Goal: Task Accomplishment & Management: Use online tool/utility

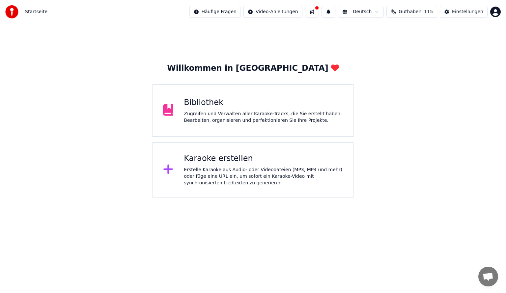
click at [238, 118] on div "Zugreifen und Verwalten aller Karaoke-Tracks, die Sie erstellt haben. Bearbeite…" at bounding box center [263, 117] width 159 height 13
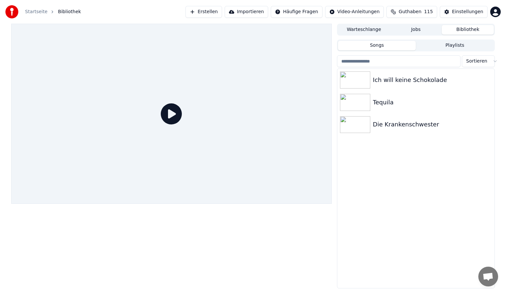
click at [220, 12] on button "Erstellen" at bounding box center [204, 12] width 37 height 12
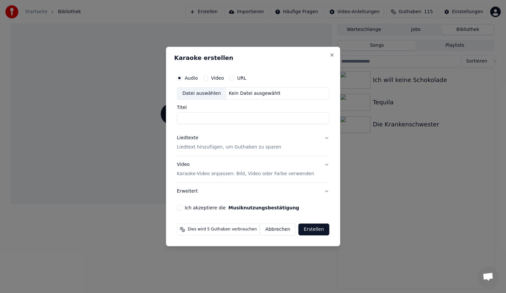
click at [200, 96] on div "Datei auswählen" at bounding box center [201, 94] width 49 height 12
type input "**********"
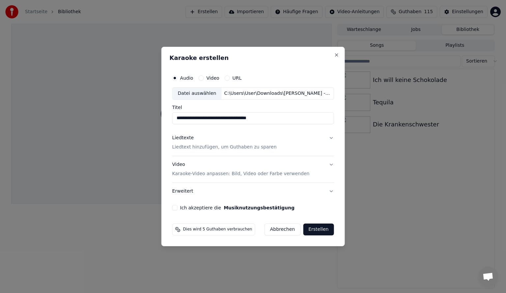
click at [214, 149] on p "Liedtext hinzufügen, um Guthaben zu sparen" at bounding box center [224, 147] width 104 height 7
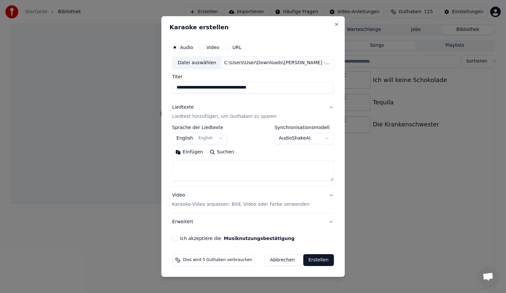
click at [203, 164] on textarea at bounding box center [253, 170] width 162 height 21
paste textarea "**********"
type textarea "**********"
click at [198, 138] on button "English English" at bounding box center [199, 138] width 55 height 12
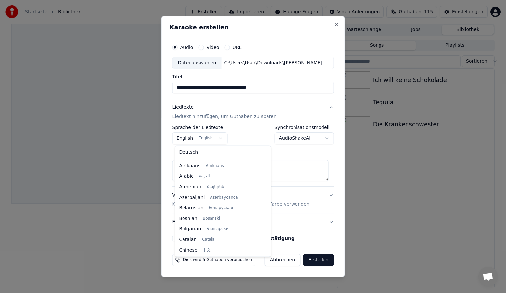
scroll to position [53, 0]
select select "**"
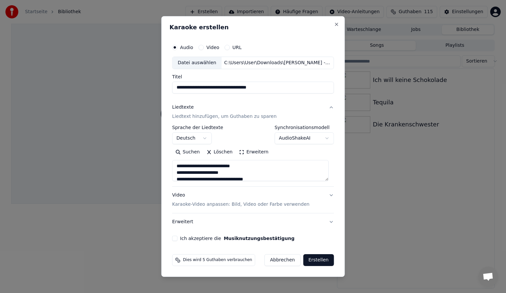
click at [178, 237] on button "Ich akzeptiere die Musiknutzungsbestätigung" at bounding box center [174, 238] width 5 height 5
click at [314, 262] on button "Erstellen" at bounding box center [318, 260] width 31 height 12
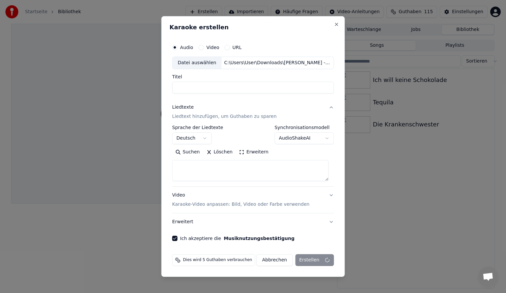
select select
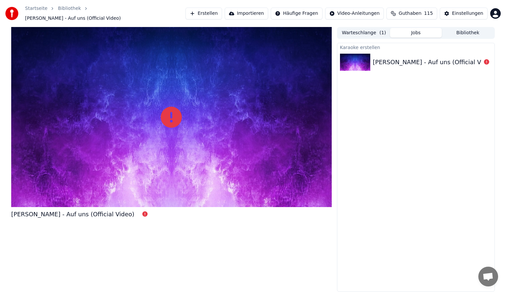
click at [442, 62] on div "[PERSON_NAME] - Auf uns (Official Video)" at bounding box center [434, 62] width 123 height 9
click at [222, 14] on button "Erstellen" at bounding box center [204, 14] width 37 height 12
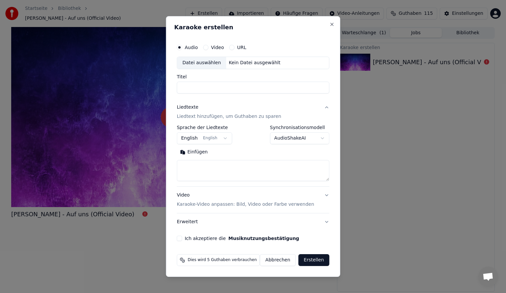
click at [212, 65] on div "Datei auswählen" at bounding box center [201, 63] width 49 height 12
type input "**********"
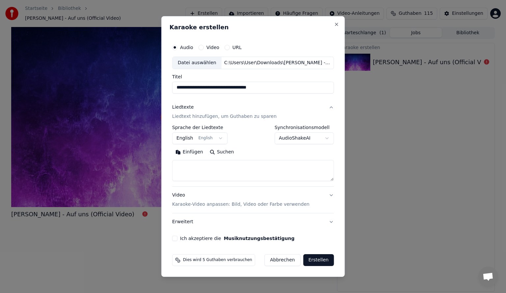
click at [186, 166] on textarea at bounding box center [253, 170] width 162 height 21
paste textarea "**********"
type textarea "**********"
click at [195, 140] on body "**********" at bounding box center [253, 146] width 506 height 293
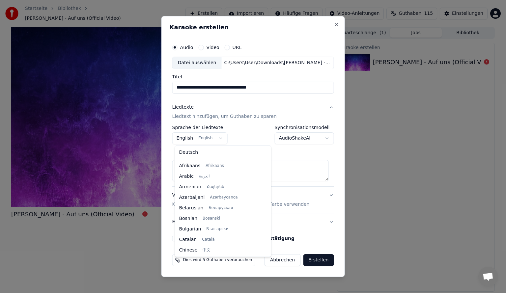
scroll to position [53, 0]
select select "**"
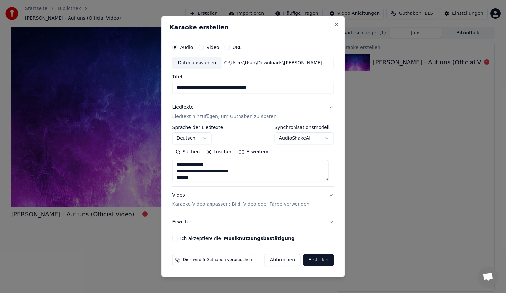
click at [178, 240] on button "Ich akzeptiere die Musiknutzungsbestätigung" at bounding box center [174, 238] width 5 height 5
click at [312, 263] on button "Erstellen" at bounding box center [318, 260] width 31 height 12
select select
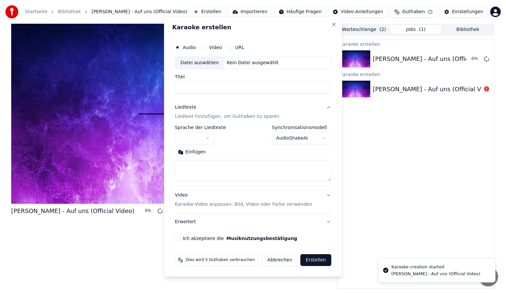
scroll to position [0, 0]
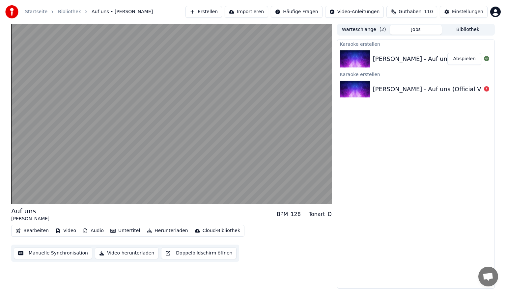
click at [467, 63] on button "Abspielen" at bounding box center [465, 59] width 34 height 12
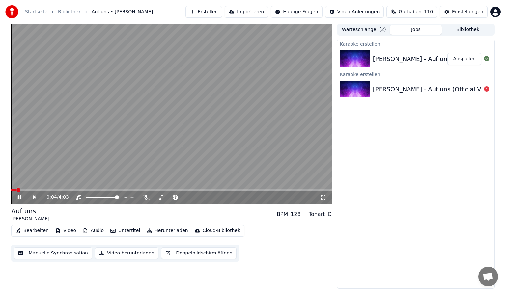
click at [127, 232] on button "Untertitel" at bounding box center [125, 230] width 35 height 9
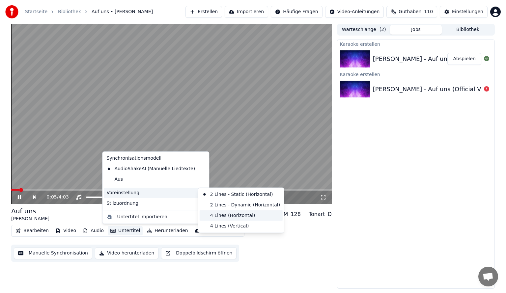
click at [216, 217] on div "4 Lines (Horizontal)" at bounding box center [241, 216] width 83 height 11
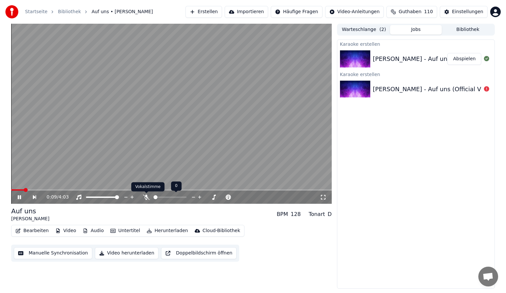
click at [146, 196] on body "Startseite Bibliothek Auf uns • [PERSON_NAME] Erstellen Importieren Häufige Fra…" at bounding box center [253, 146] width 506 height 293
click at [167, 198] on span at bounding box center [167, 197] width 4 height 4
click at [32, 190] on span at bounding box center [34, 190] width 4 height 4
click at [155, 216] on div "Auf uns [PERSON_NAME] BPM 128 Tonart D" at bounding box center [171, 215] width 321 height 16
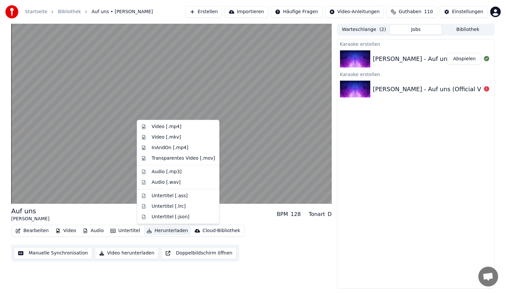
click at [163, 231] on button "Herunterladen" at bounding box center [167, 230] width 46 height 9
click at [178, 128] on div "Video [.mp4]" at bounding box center [184, 127] width 64 height 7
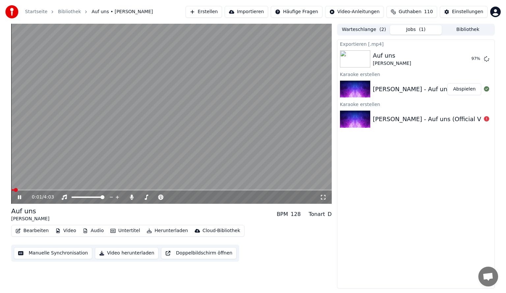
click at [191, 114] on video at bounding box center [171, 114] width 321 height 180
click at [458, 61] on button "Anzeigen" at bounding box center [465, 59] width 33 height 12
click at [130, 196] on icon at bounding box center [132, 197] width 7 height 5
click at [160, 231] on button "Herunterladen" at bounding box center [167, 230] width 46 height 9
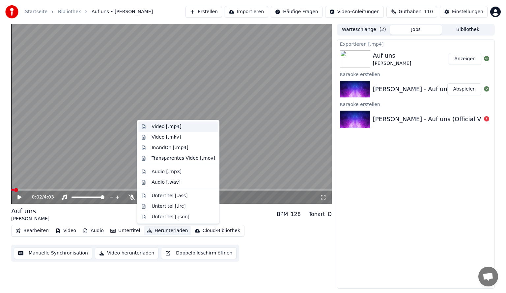
click at [167, 128] on div "Video [.mp4]" at bounding box center [167, 127] width 30 height 7
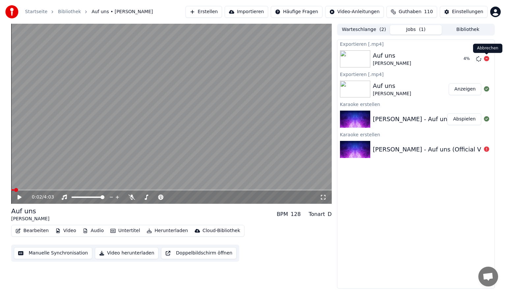
click at [486, 58] on icon at bounding box center [486, 58] width 5 height 5
click at [487, 59] on icon at bounding box center [486, 58] width 5 height 5
click at [158, 232] on button "Herunterladen" at bounding box center [167, 230] width 46 height 9
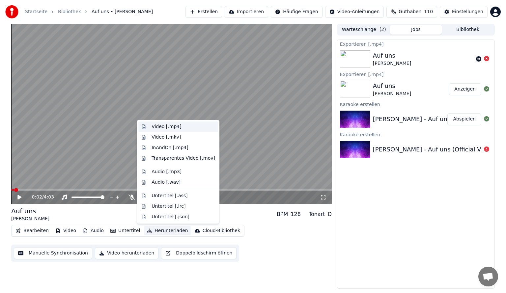
click at [173, 127] on div "Video [.mp4]" at bounding box center [167, 127] width 30 height 7
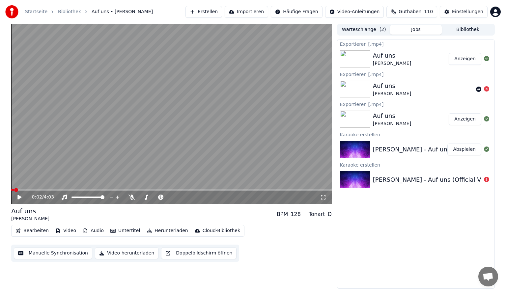
click at [464, 62] on button "Anzeigen" at bounding box center [465, 59] width 33 height 12
click at [452, 30] on button "Bibliothek" at bounding box center [468, 30] width 52 height 10
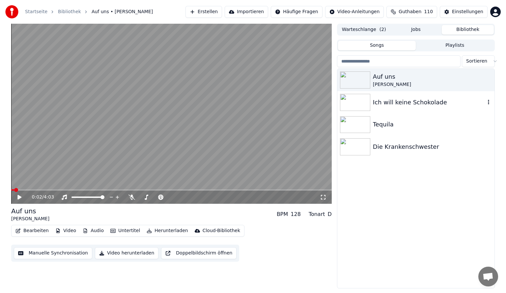
click at [421, 103] on div "Ich will keine Schokolade" at bounding box center [429, 102] width 112 height 9
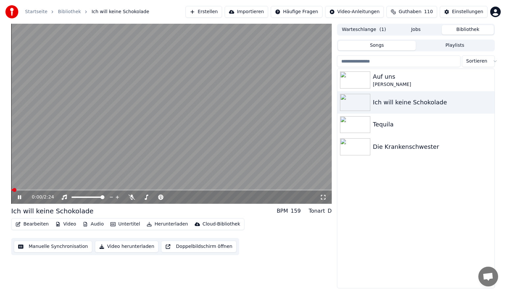
click at [20, 197] on icon at bounding box center [19, 197] width 3 height 4
click at [154, 227] on button "Herunterladen" at bounding box center [167, 224] width 46 height 9
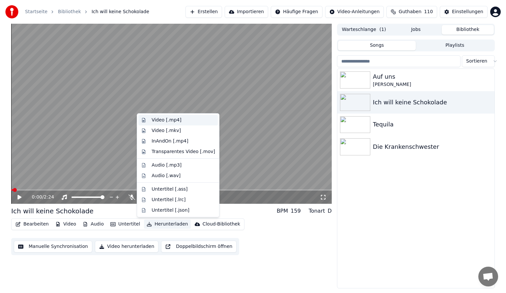
click at [171, 121] on div "Video [.mp4]" at bounding box center [167, 120] width 30 height 7
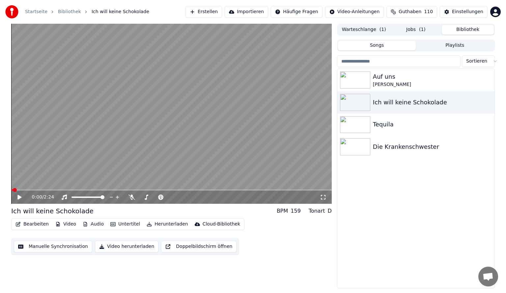
click at [456, 29] on button "Bibliothek" at bounding box center [468, 30] width 52 height 10
click at [402, 123] on div "Tequila" at bounding box center [429, 124] width 112 height 9
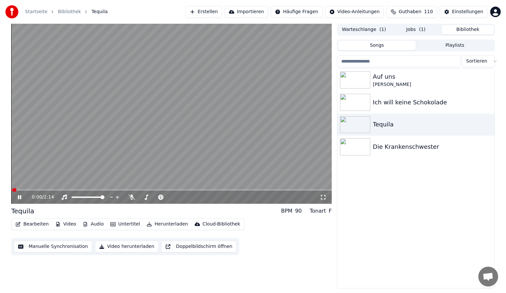
click at [149, 227] on button "Herunterladen" at bounding box center [167, 224] width 46 height 9
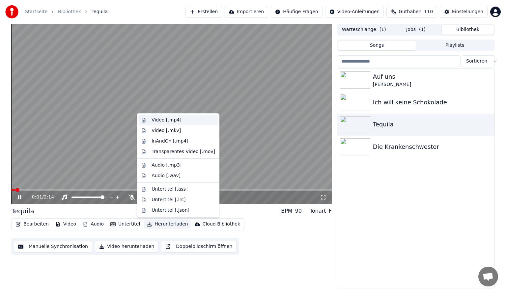
click at [177, 121] on div "Video [.mp4]" at bounding box center [167, 120] width 30 height 7
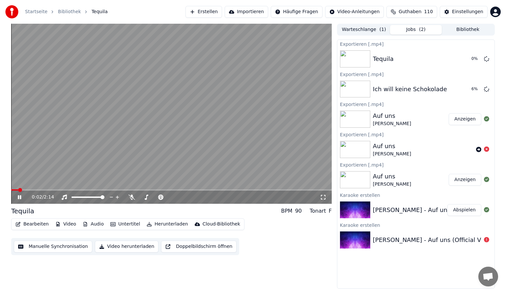
click at [456, 30] on button "Bibliothek" at bounding box center [468, 30] width 52 height 10
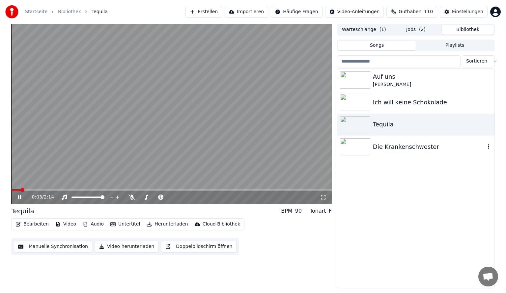
click at [396, 141] on div "Die Krankenschwester" at bounding box center [415, 147] width 157 height 22
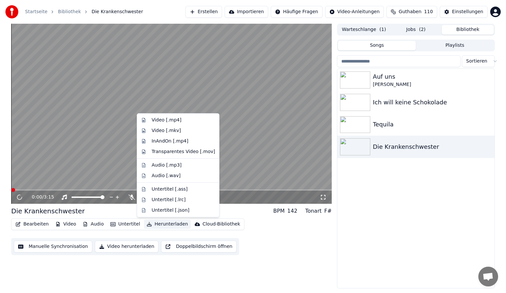
click at [151, 224] on button "Herunterladen" at bounding box center [167, 224] width 46 height 9
click at [169, 122] on div "Video [.mp4]" at bounding box center [167, 120] width 30 height 7
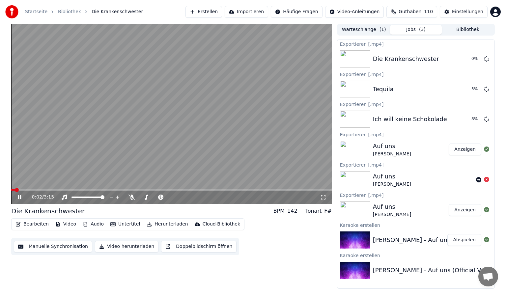
click at [236, 120] on video at bounding box center [171, 114] width 321 height 180
click at [230, 123] on video at bounding box center [171, 114] width 321 height 180
click at [121, 145] on video at bounding box center [171, 114] width 321 height 180
click at [216, 10] on button "Erstellen" at bounding box center [204, 12] width 37 height 12
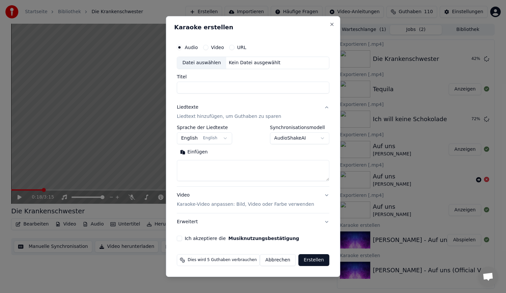
click at [227, 86] on input "Titel" at bounding box center [253, 88] width 153 height 12
click at [210, 137] on body "**********" at bounding box center [253, 146] width 506 height 293
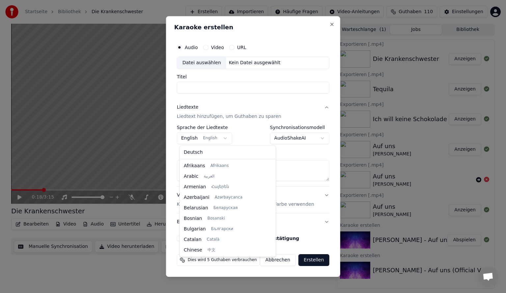
scroll to position [53, 0]
select select "**"
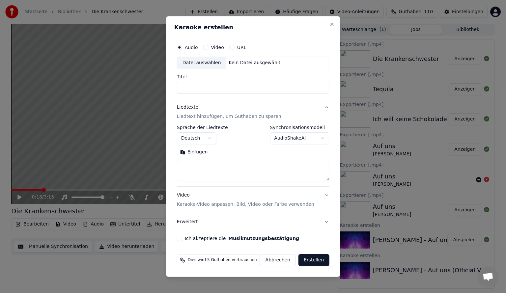
click at [218, 65] on div "Datei auswählen" at bounding box center [201, 63] width 49 height 12
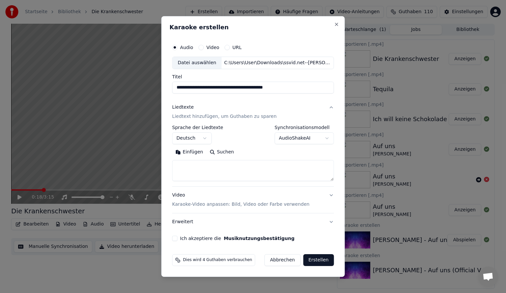
drag, startPoint x: 200, startPoint y: 88, endPoint x: 152, endPoint y: 87, distance: 48.8
click at [152, 87] on body "**********" at bounding box center [253, 146] width 506 height 293
type input "**********"
click at [261, 101] on button "Liedtexte Liedtext hinzufügen, um Guthaben zu sparen" at bounding box center [253, 112] width 162 height 26
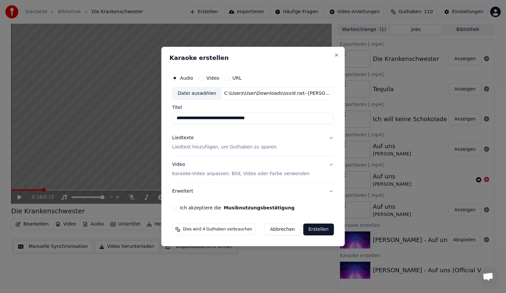
click at [229, 149] on p "Liedtext hinzufügen, um Guthaben zu sparen" at bounding box center [224, 147] width 104 height 7
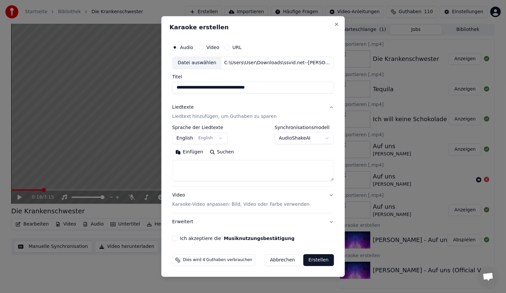
click at [219, 165] on textarea at bounding box center [253, 170] width 162 height 21
paste textarea "**********"
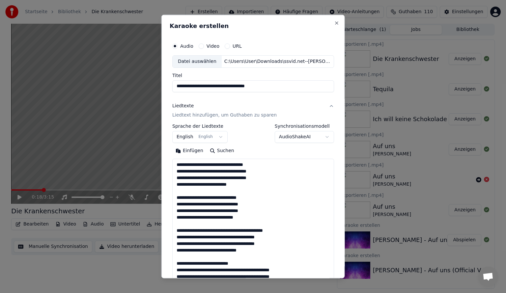
scroll to position [219, 0]
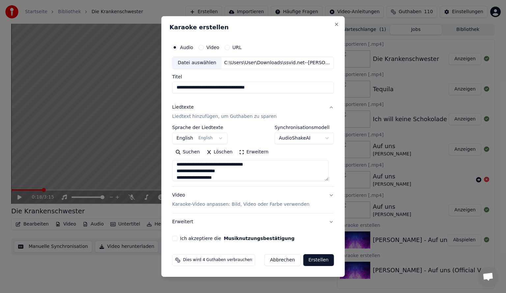
type textarea "**********"
click at [223, 138] on body "**********" at bounding box center [253, 146] width 506 height 293
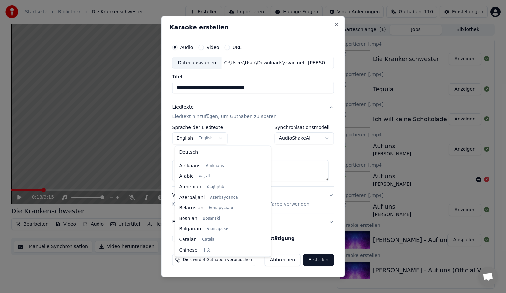
scroll to position [53, 0]
select select "**"
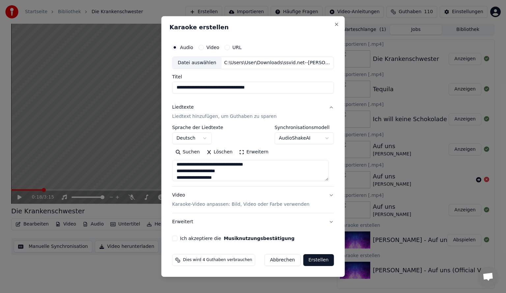
click at [178, 237] on button "Ich akzeptiere die Musiknutzungsbestätigung" at bounding box center [174, 238] width 5 height 5
click at [322, 258] on button "Erstellen" at bounding box center [318, 260] width 31 height 12
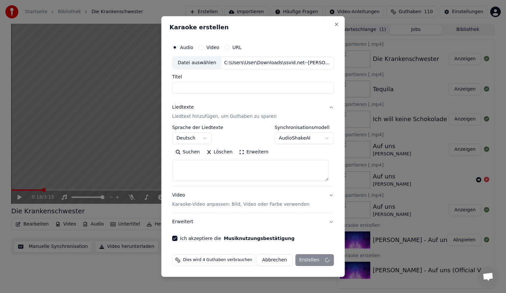
select select
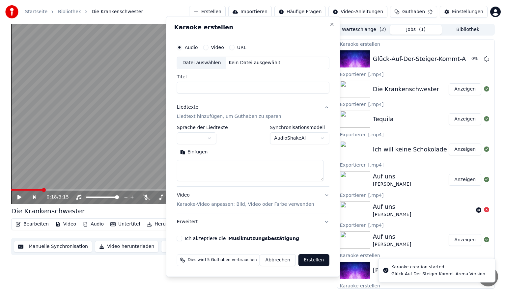
scroll to position [0, 0]
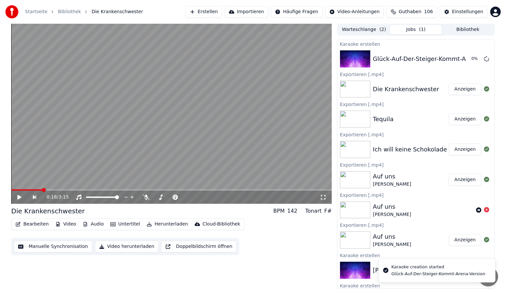
click at [450, 92] on button "Anzeigen" at bounding box center [465, 89] width 33 height 12
click at [448, 58] on button "Abspielen" at bounding box center [465, 59] width 34 height 12
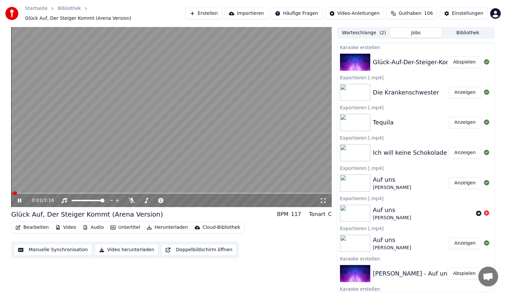
click at [129, 199] on icon at bounding box center [132, 200] width 7 height 5
click at [322, 201] on div "0:05 / 3:16" at bounding box center [171, 200] width 321 height 13
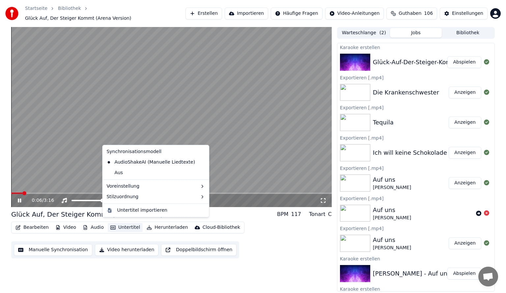
click at [129, 224] on button "Untertitel" at bounding box center [125, 227] width 35 height 9
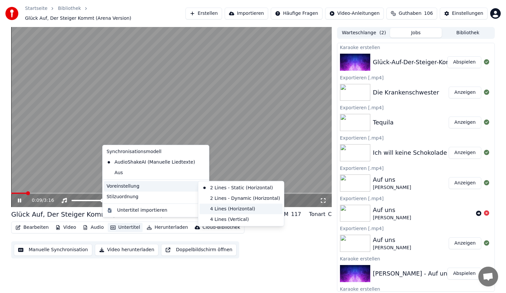
click at [220, 208] on div "4 Lines (Horizontal)" at bounding box center [241, 209] width 83 height 11
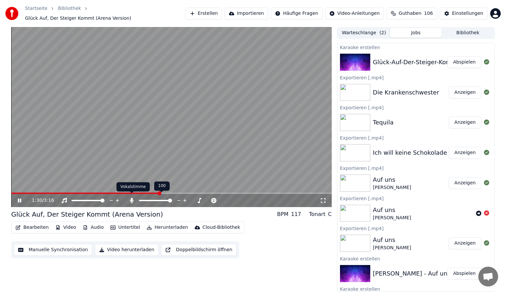
click at [129, 198] on icon at bounding box center [132, 200] width 7 height 5
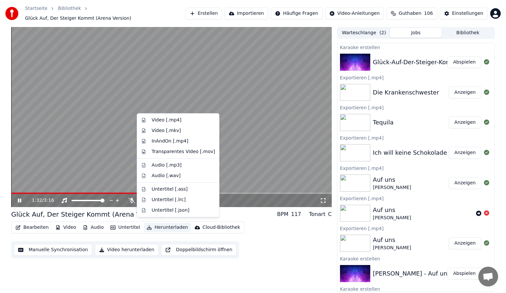
click at [153, 224] on button "Herunterladen" at bounding box center [167, 227] width 46 height 9
click at [164, 122] on div "Video [.mp4]" at bounding box center [167, 120] width 30 height 7
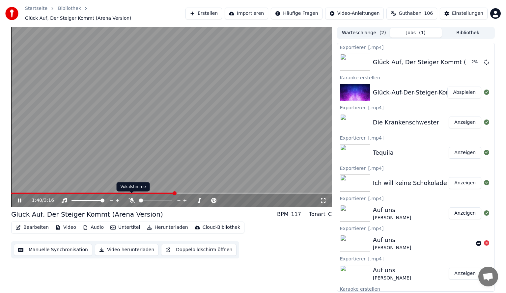
click at [134, 198] on icon at bounding box center [132, 200] width 7 height 5
click at [167, 149] on video at bounding box center [171, 117] width 321 height 180
click at [161, 136] on video at bounding box center [171, 117] width 321 height 180
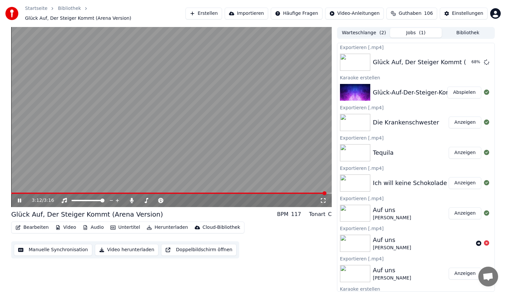
click at [20, 199] on icon at bounding box center [19, 201] width 3 height 4
click at [466, 61] on button "Anzeigen" at bounding box center [465, 62] width 33 height 12
